Goal: Task Accomplishment & Management: Manage account settings

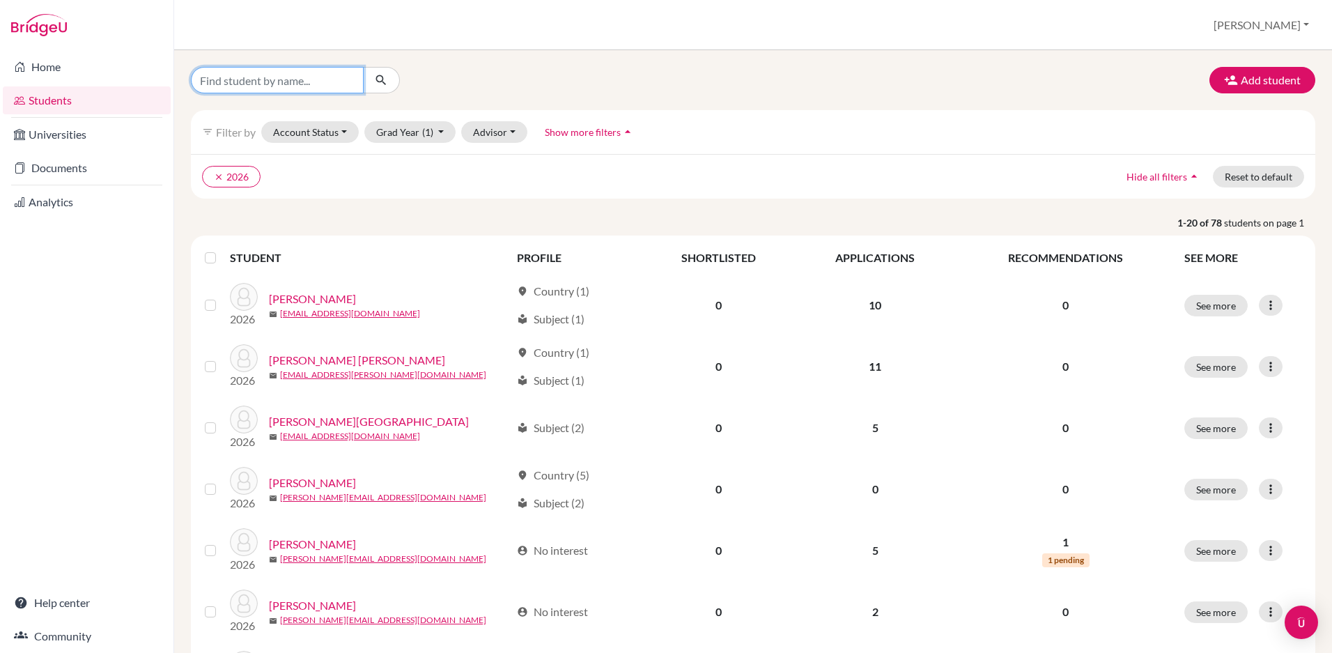
click at [305, 74] on input "Find student by name..." at bounding box center [277, 80] width 173 height 26
type input "[PERSON_NAME]"
drag, startPoint x: 298, startPoint y: 81, endPoint x: 140, endPoint y: 75, distance: 158.3
click at [140, 75] on div "Home Students Universities Documents Analytics Help center Community Students o…" at bounding box center [666, 326] width 1332 height 653
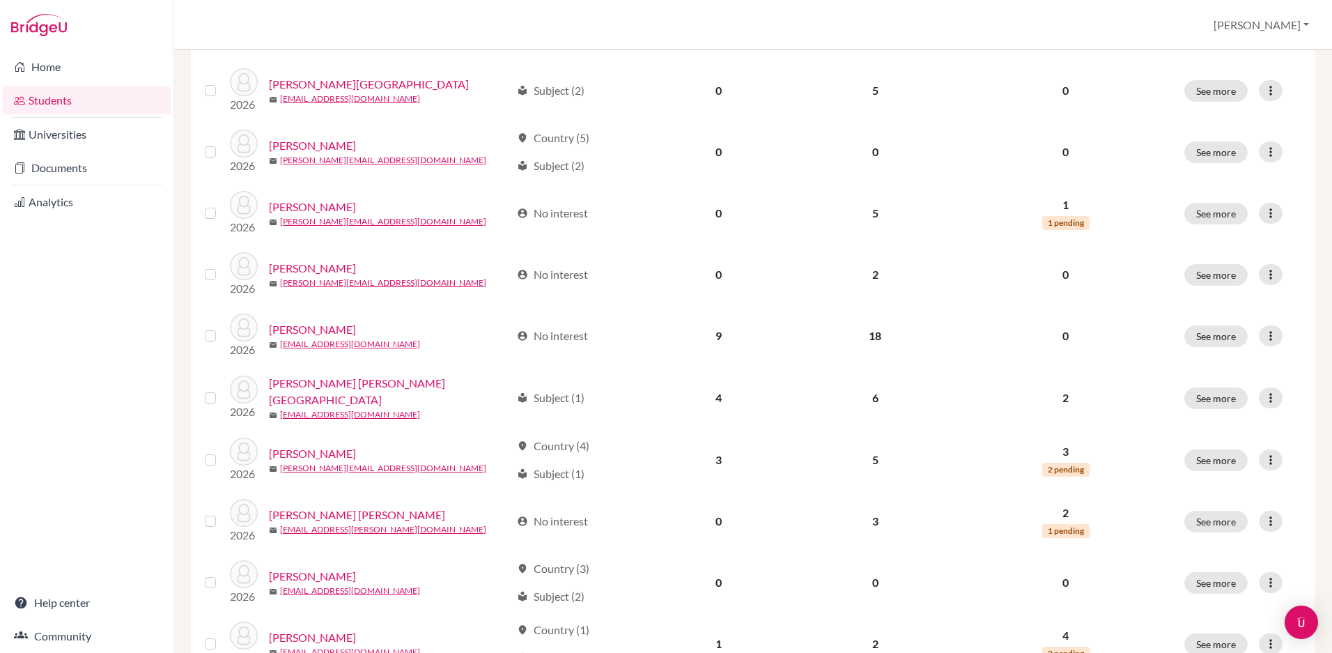
scroll to position [941, 0]
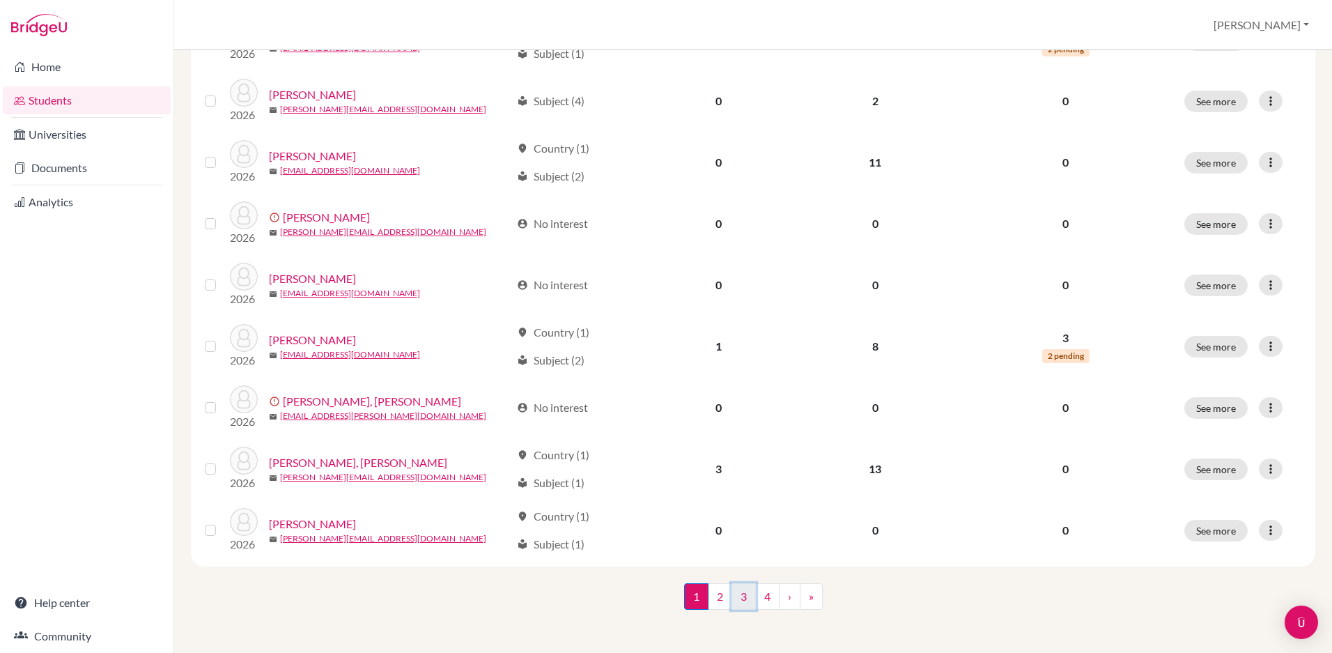
click at [750, 589] on link "3" at bounding box center [744, 596] width 24 height 26
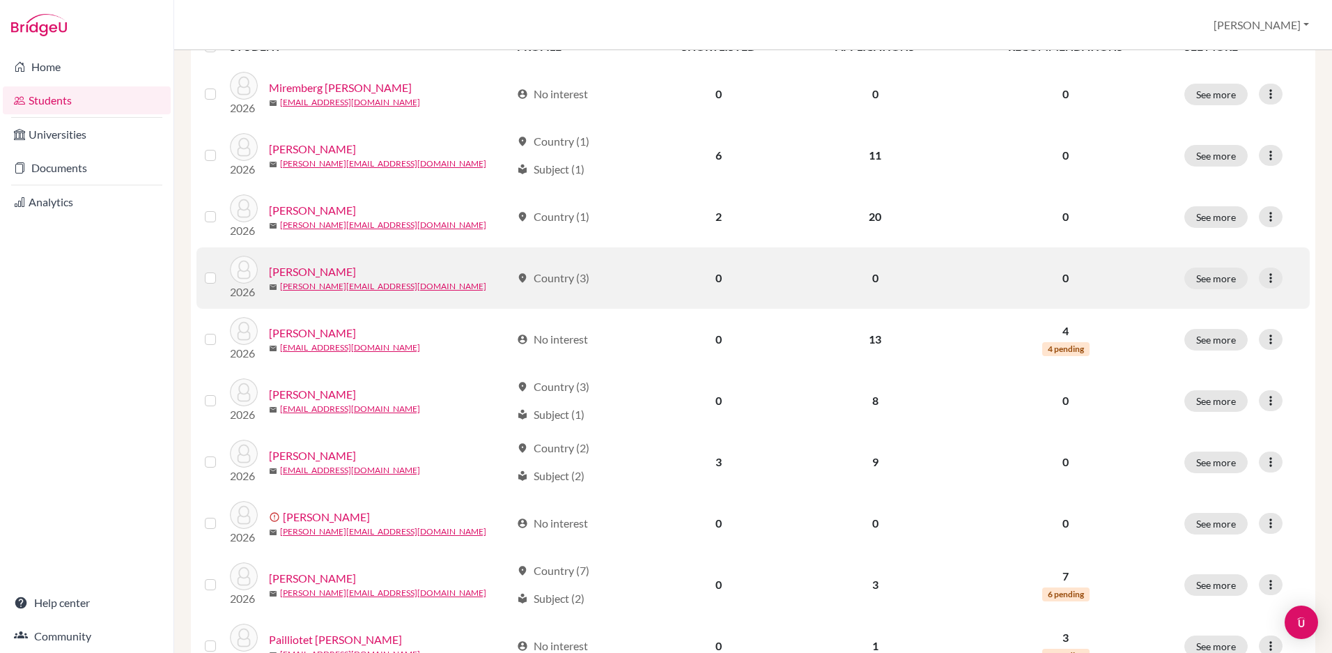
scroll to position [217, 0]
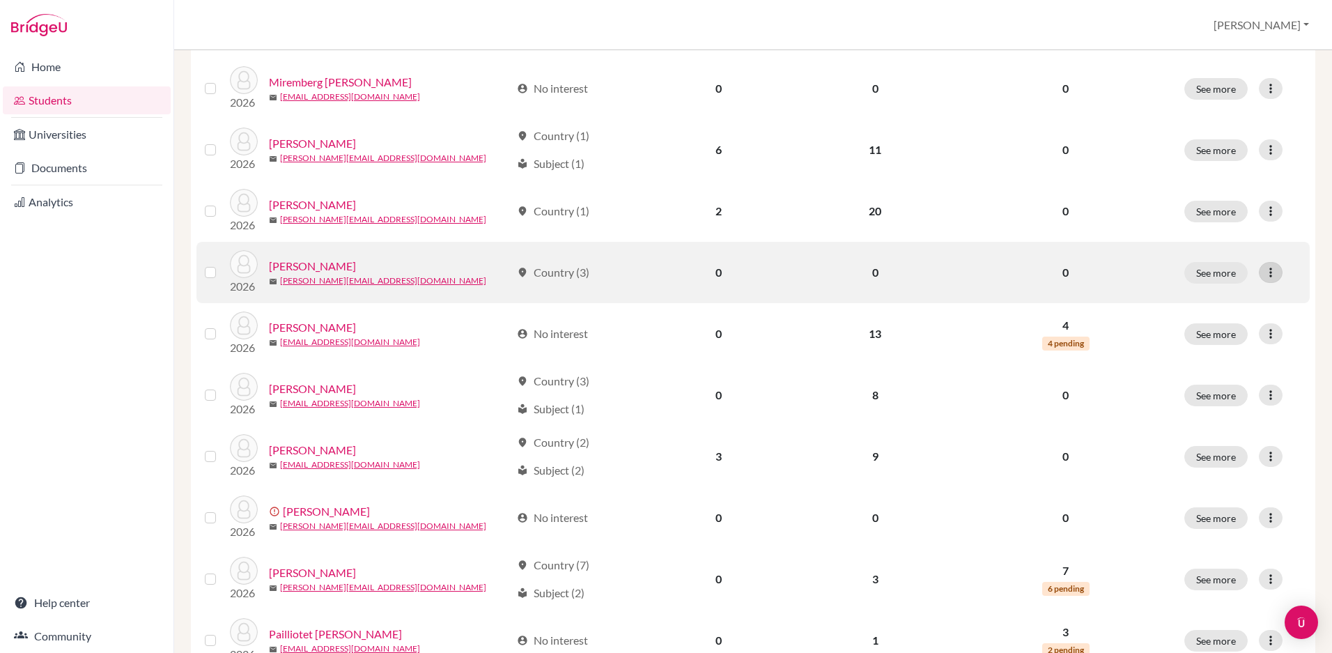
click at [1269, 273] on icon at bounding box center [1271, 273] width 14 height 14
click at [1206, 348] on button "Reset Password" at bounding box center [1210, 346] width 110 height 22
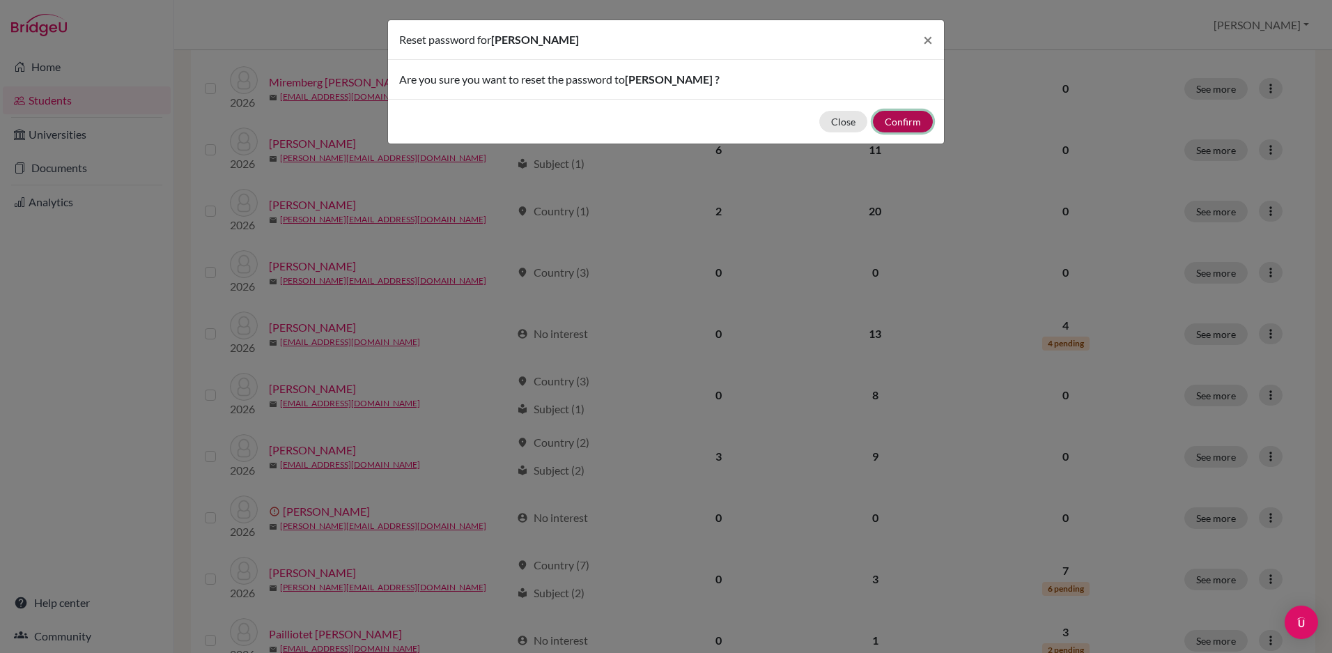
click at [889, 118] on button "Confirm" at bounding box center [903, 122] width 60 height 22
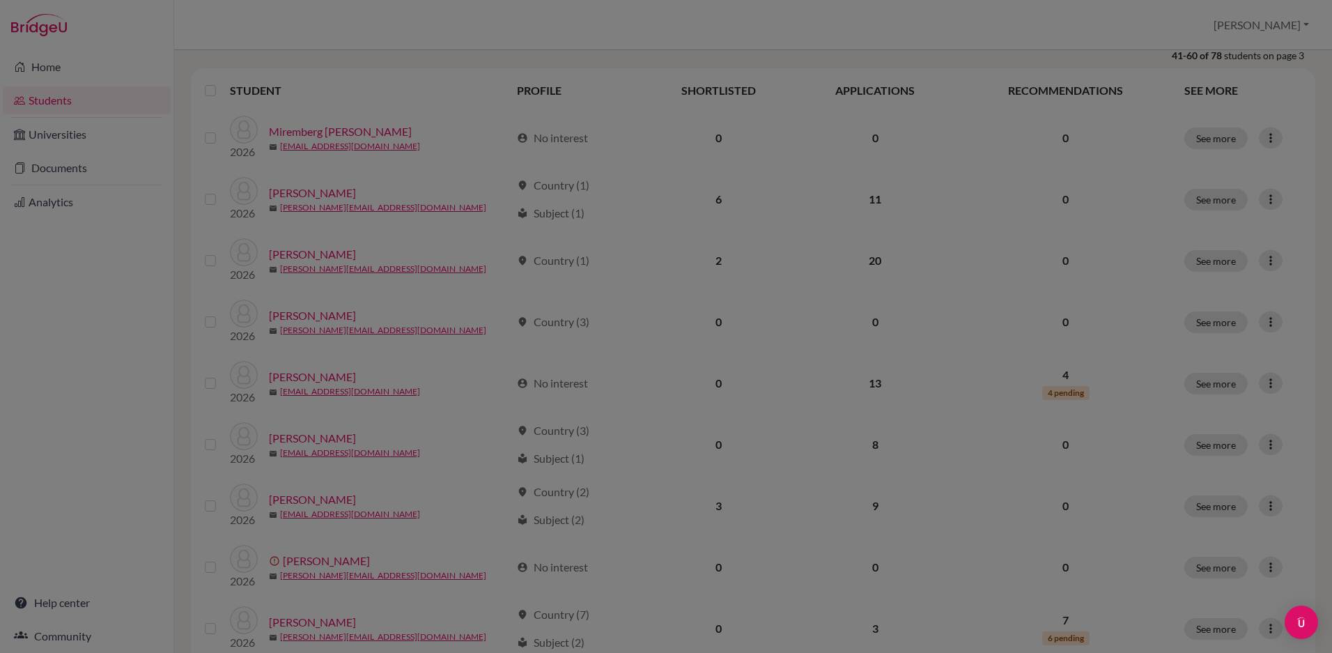
scroll to position [266, 0]
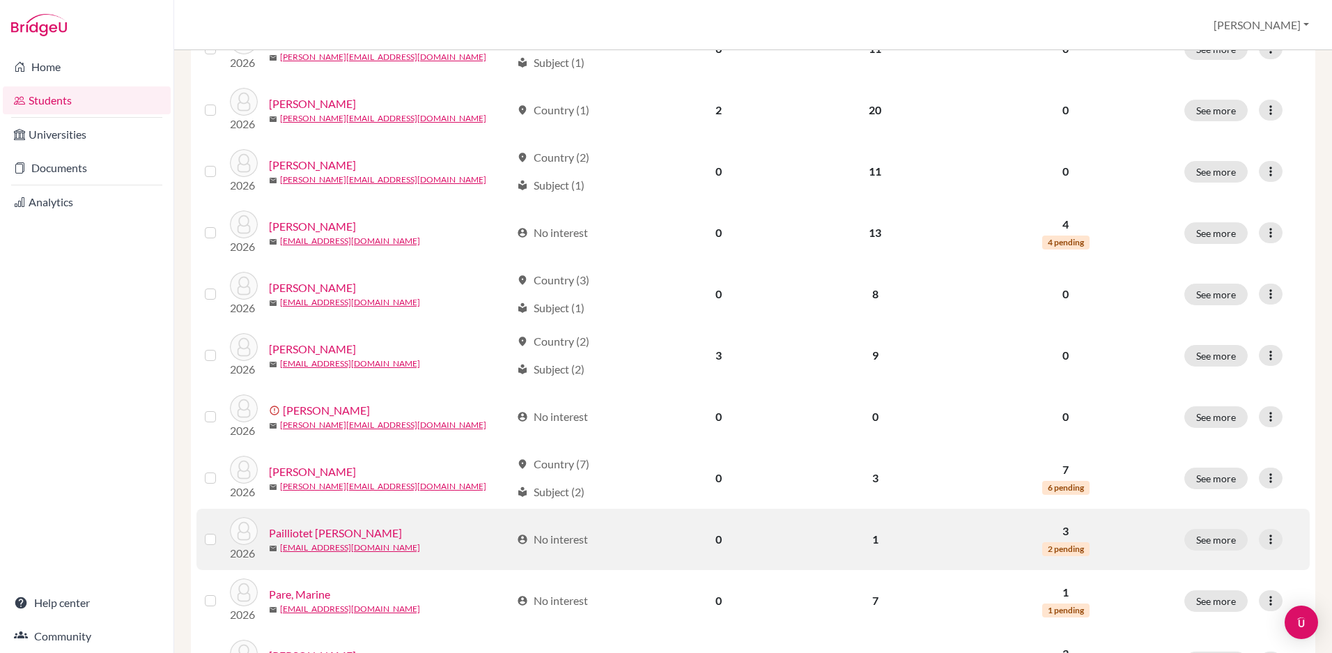
scroll to position [291, 0]
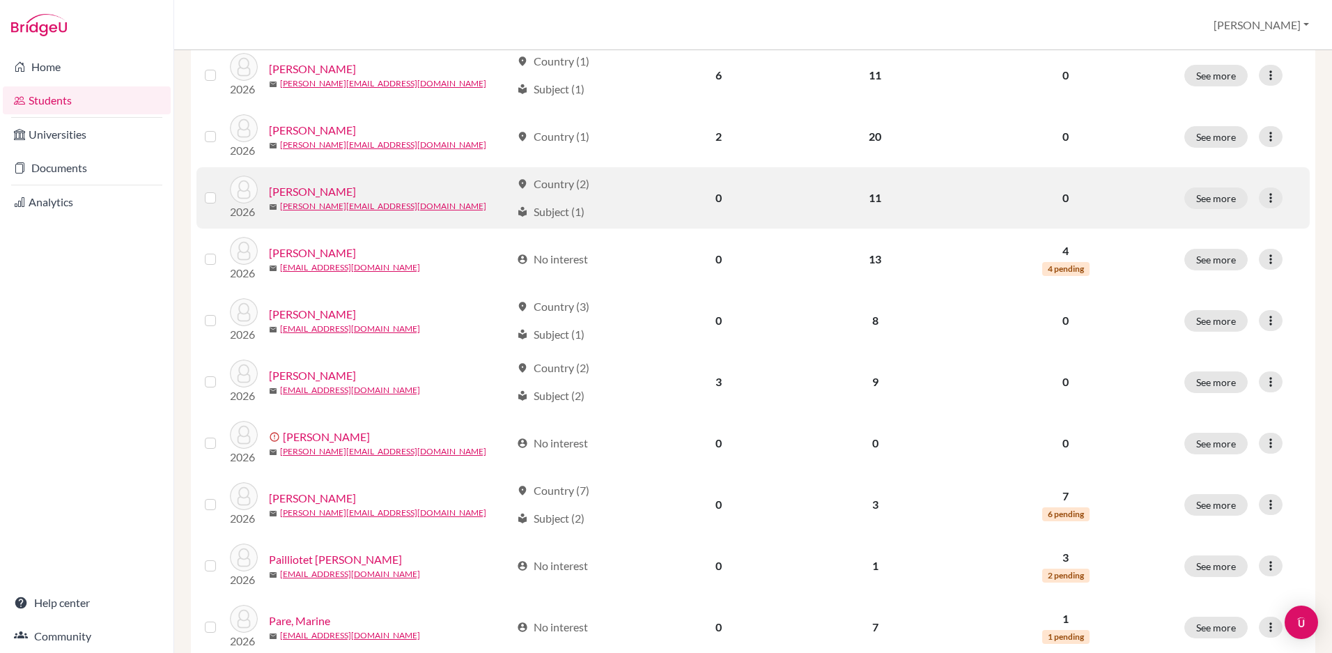
click at [332, 190] on link "[PERSON_NAME]" at bounding box center [312, 191] width 87 height 17
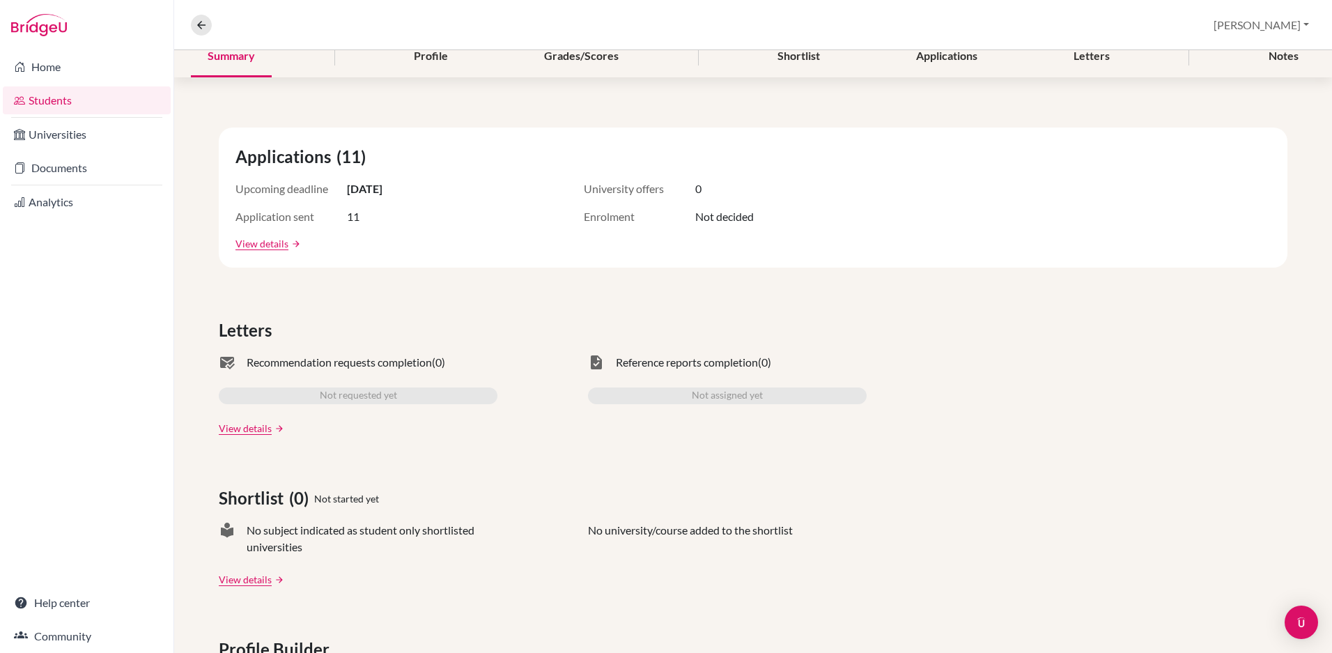
scroll to position [190, 0]
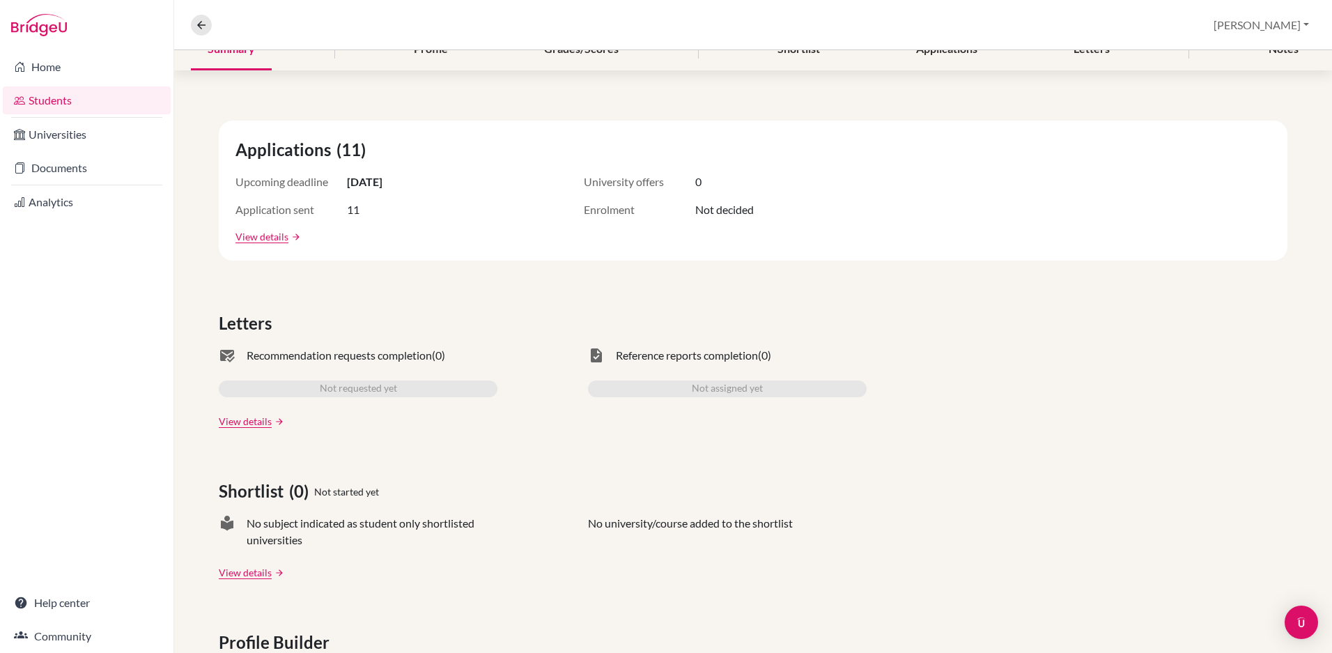
click at [87, 184] on li "Documents" at bounding box center [87, 167] width 174 height 33
click at [75, 173] on link "Documents" at bounding box center [87, 168] width 168 height 28
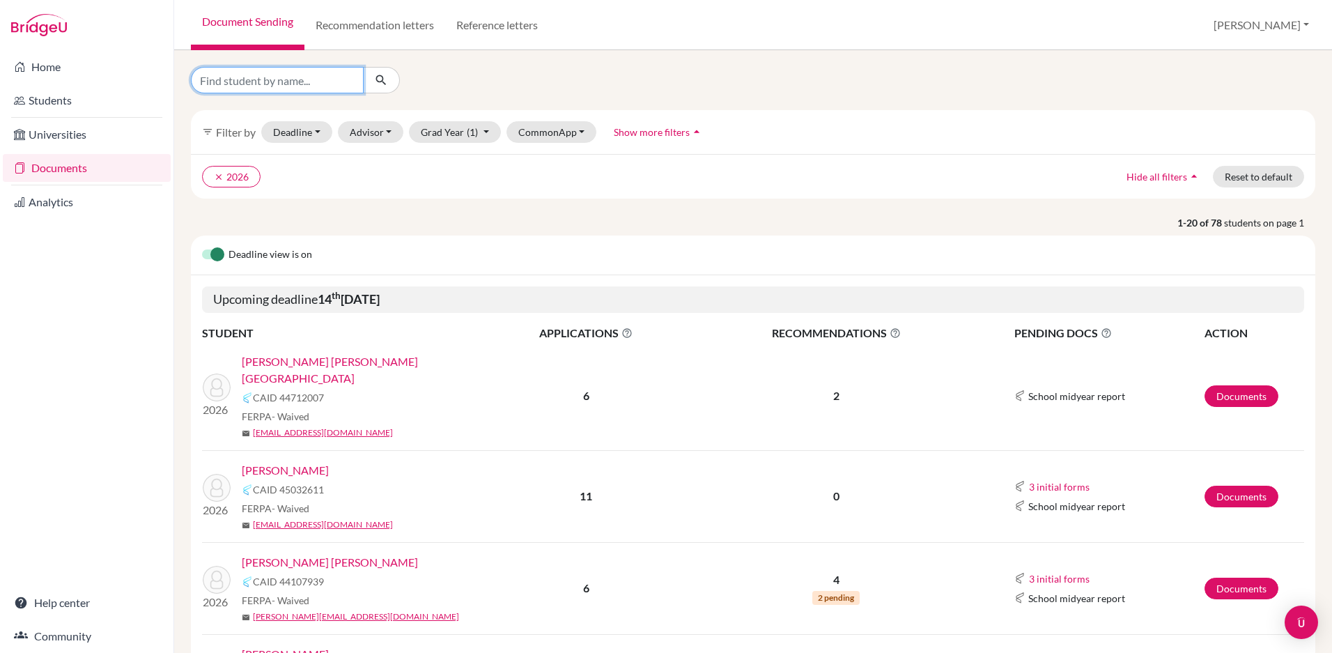
click at [321, 79] on input "Find student by name..." at bounding box center [277, 80] width 173 height 26
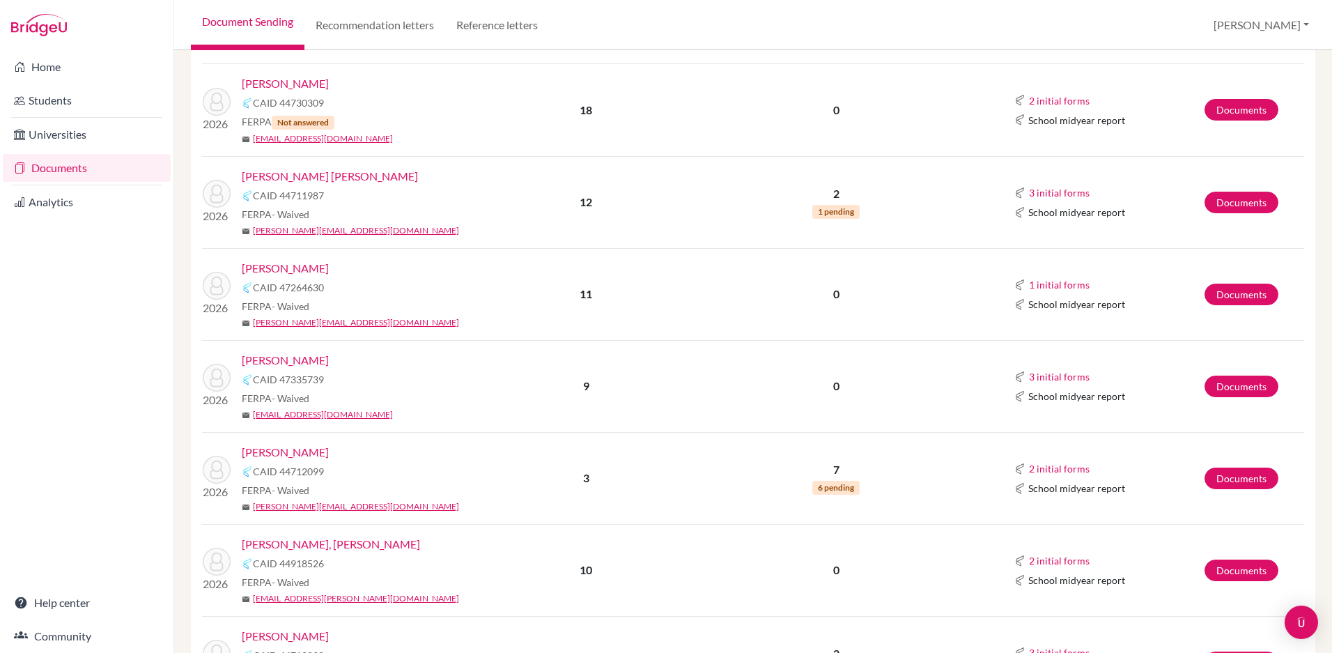
scroll to position [1680, 0]
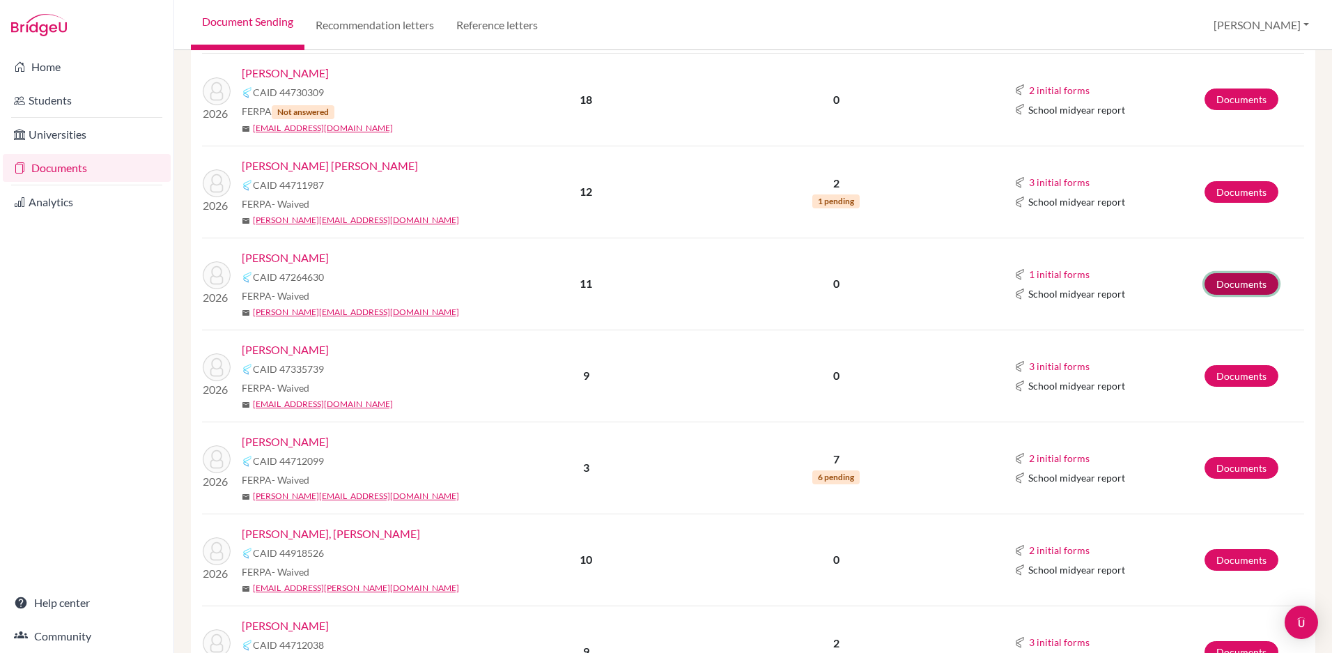
click at [1247, 273] on link "Documents" at bounding box center [1242, 284] width 74 height 22
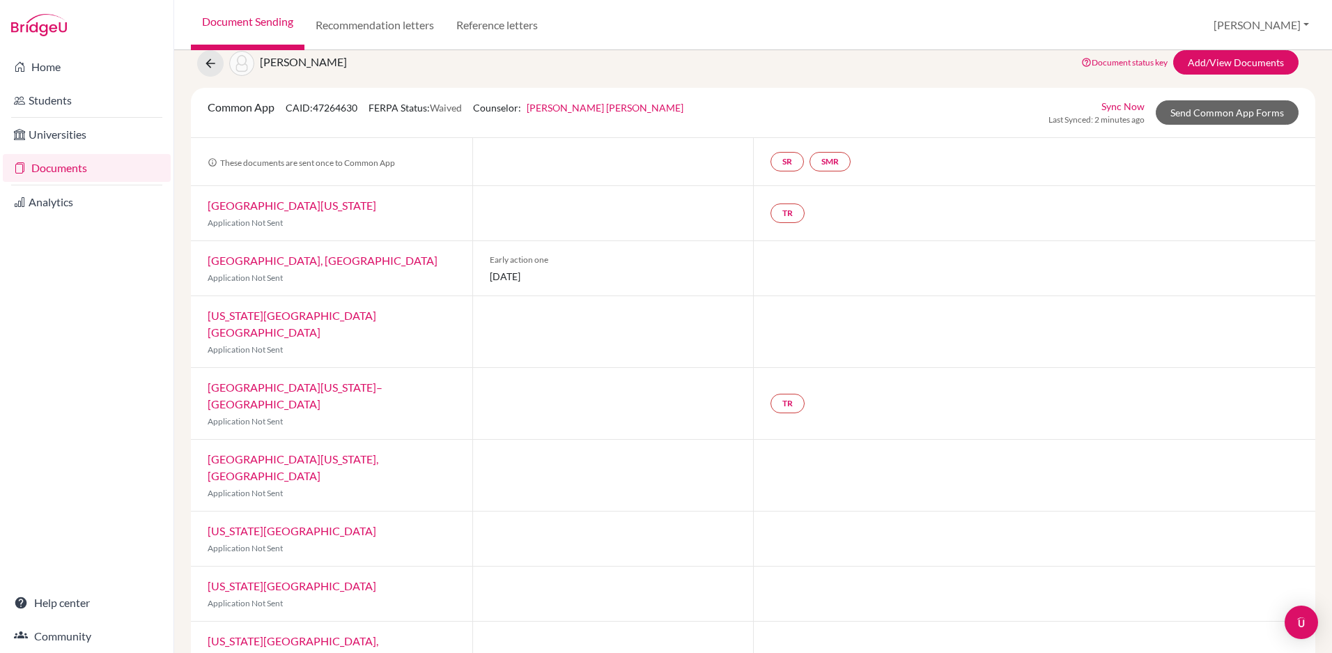
scroll to position [47, 0]
click at [1243, 113] on link "Send Common App Forms" at bounding box center [1227, 114] width 143 height 24
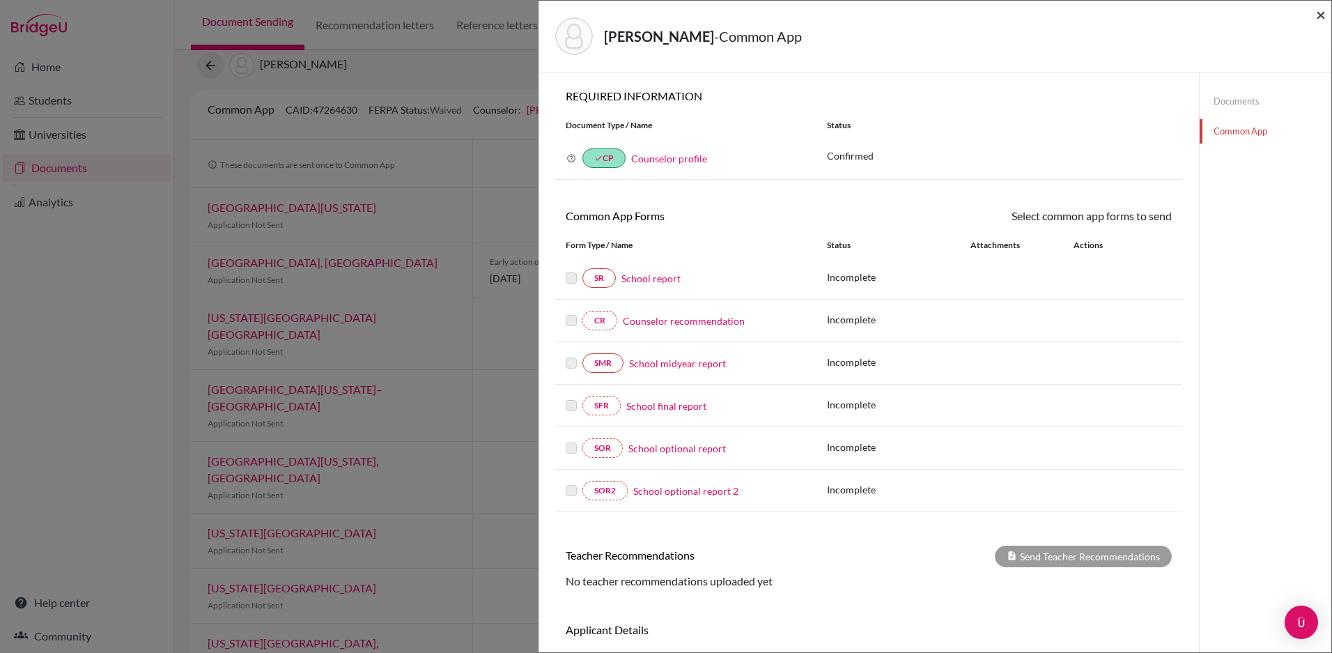
click at [1319, 17] on span "×" at bounding box center [1321, 14] width 10 height 20
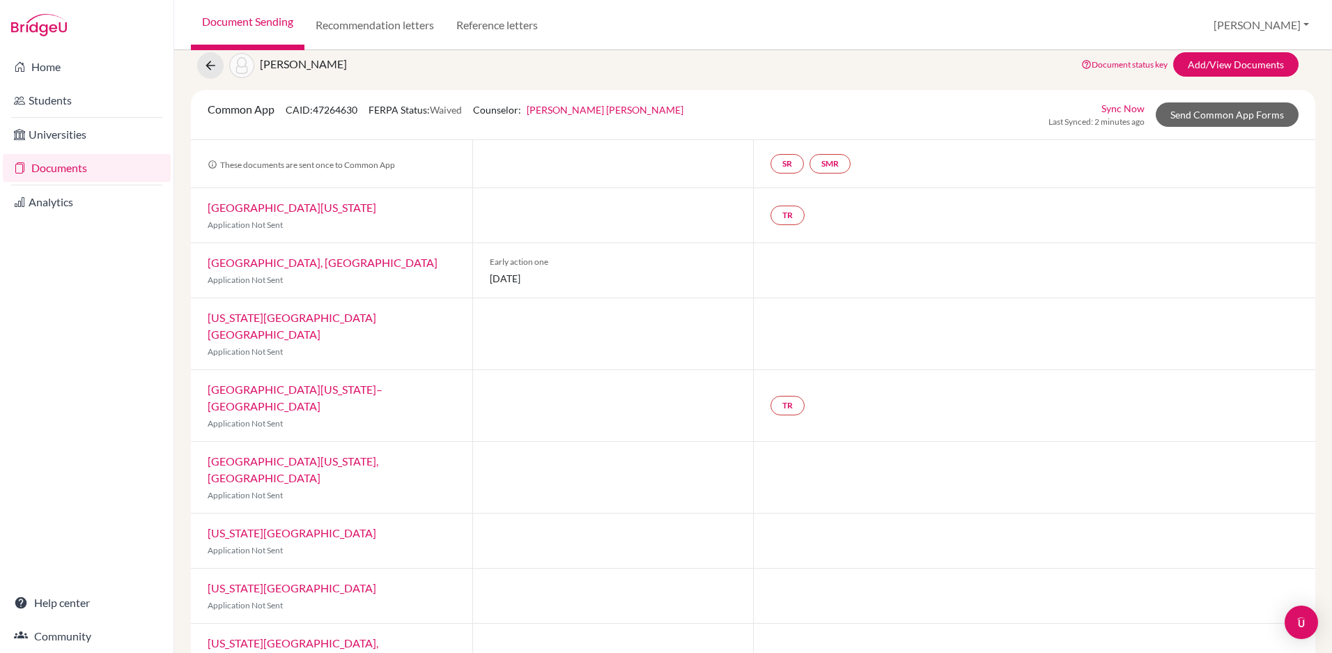
click at [277, 264] on link "Purdue University, West Lafayette" at bounding box center [323, 262] width 230 height 13
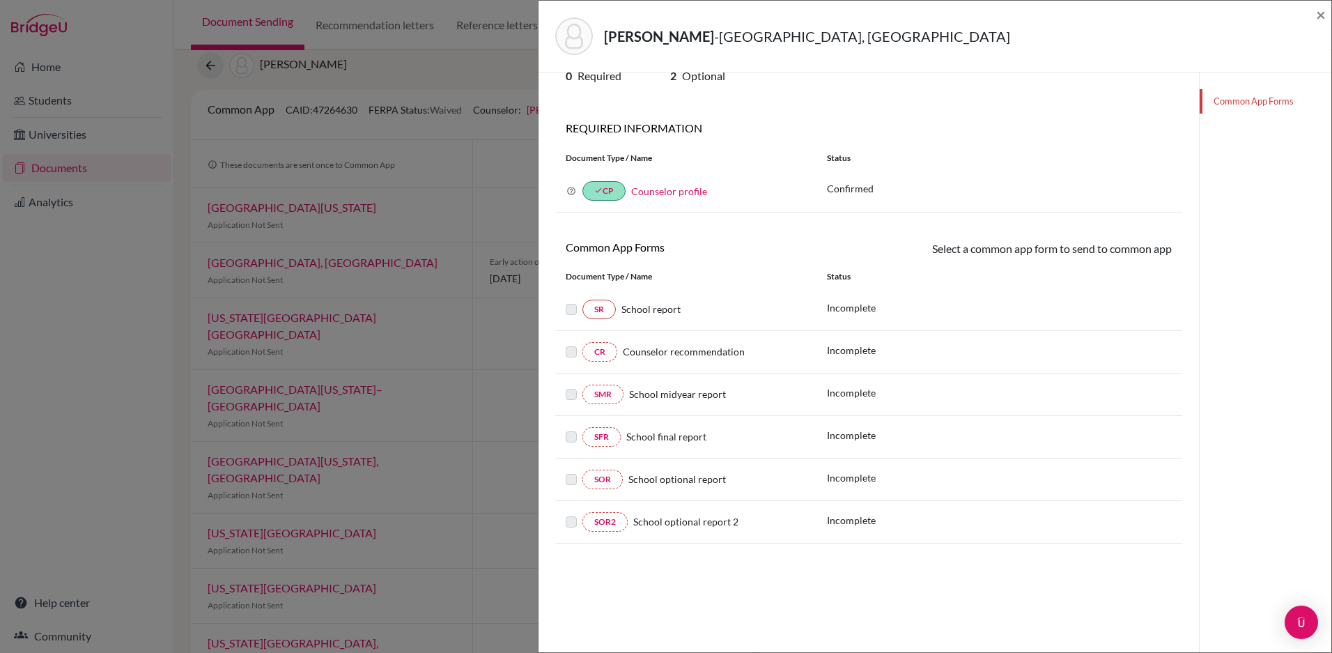
scroll to position [56, 0]
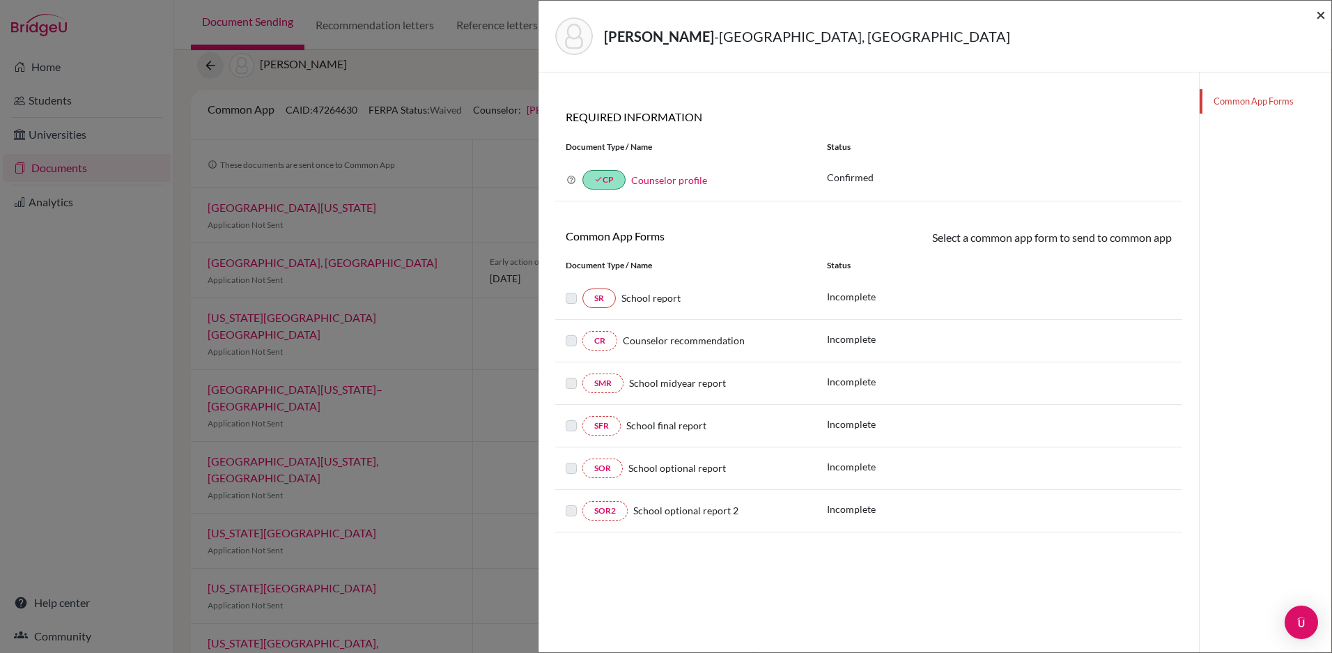
click at [1321, 17] on span "×" at bounding box center [1321, 14] width 10 height 20
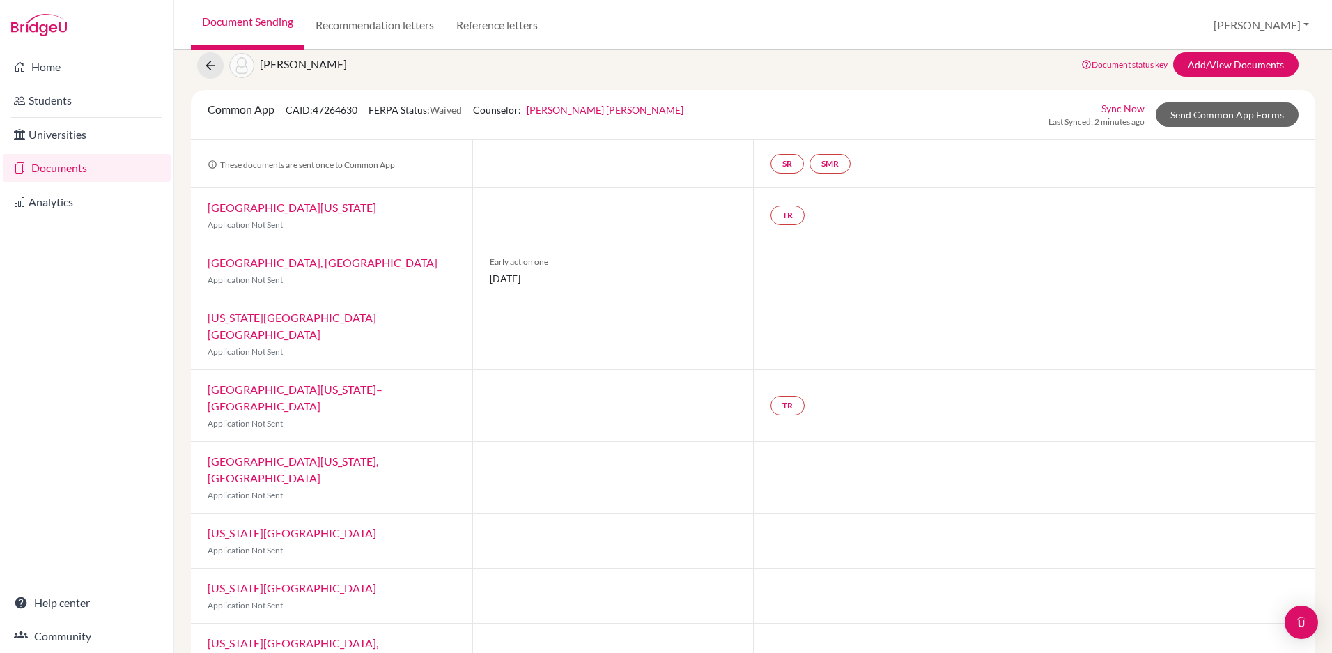
click at [271, 208] on link "University of Michigan" at bounding box center [292, 207] width 169 height 13
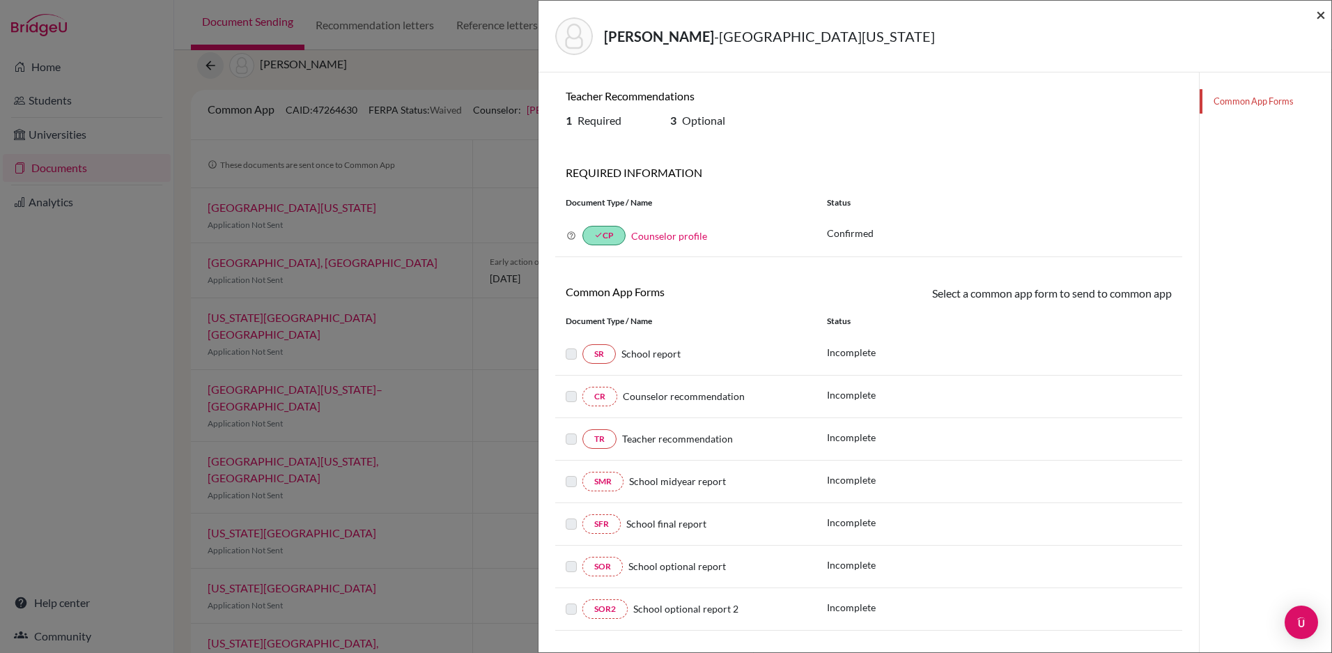
click at [1320, 19] on span "×" at bounding box center [1321, 14] width 10 height 20
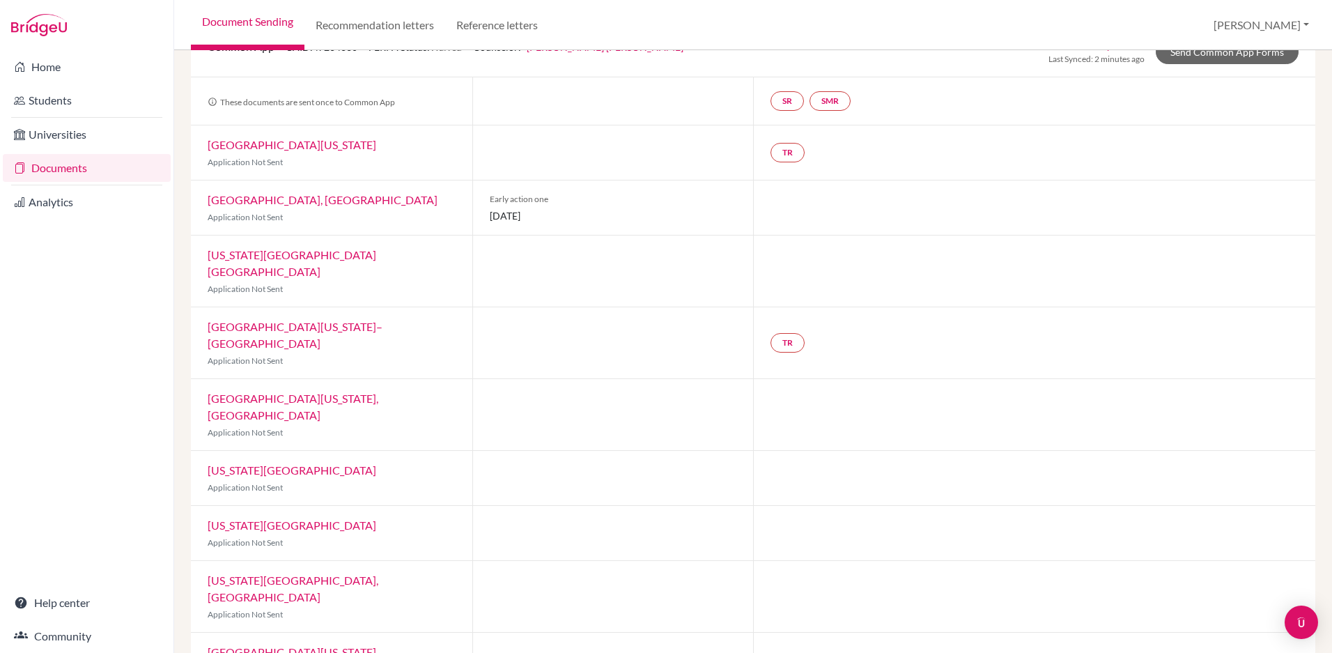
scroll to position [112, 0]
click at [238, 516] on link "Michigan State University" at bounding box center [292, 522] width 169 height 13
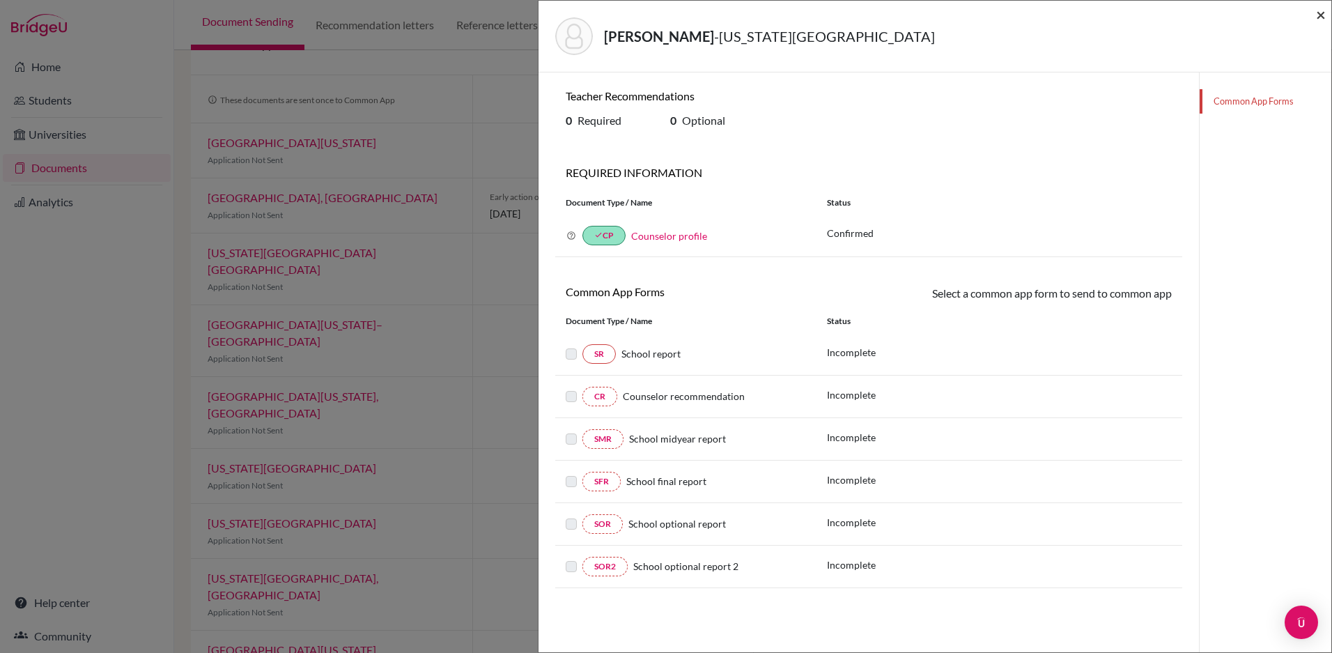
drag, startPoint x: 1323, startPoint y: 16, endPoint x: 1128, endPoint y: 63, distance: 200.1
click at [1321, 16] on span "×" at bounding box center [1321, 14] width 10 height 20
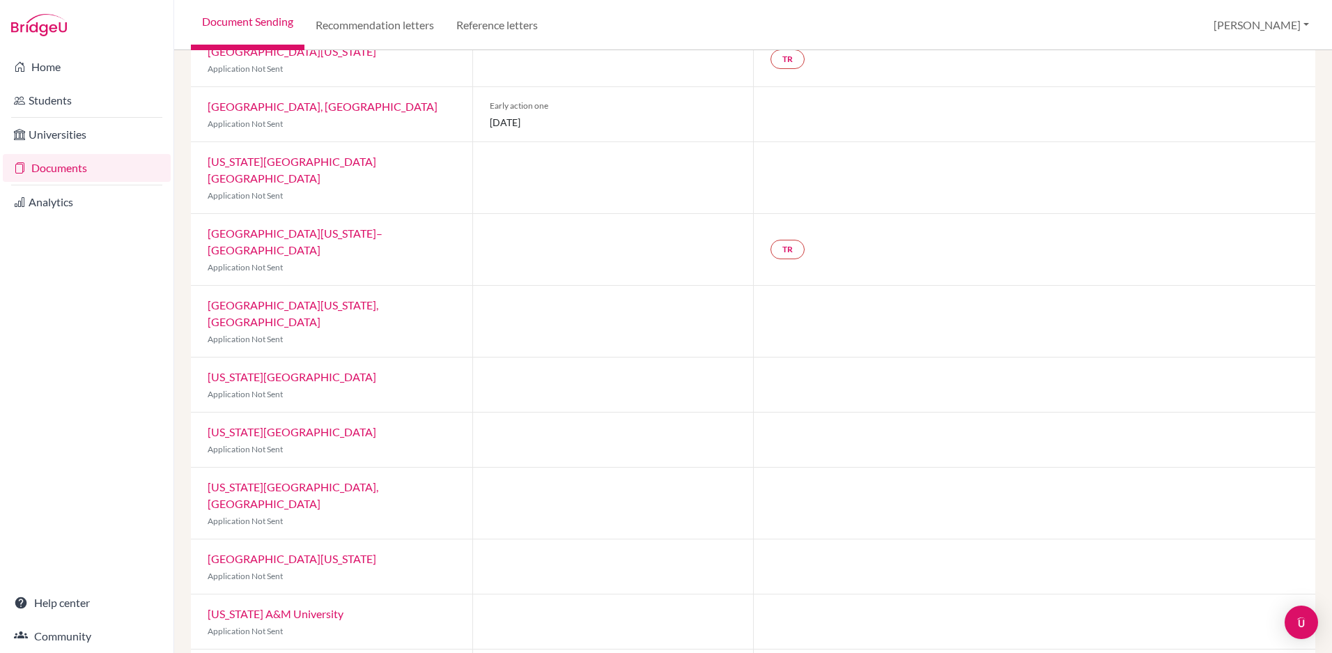
scroll to position [203, 0]
